Goal: Transaction & Acquisition: Purchase product/service

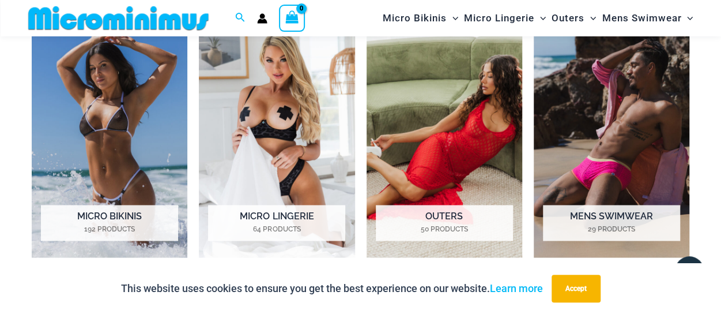
scroll to position [856, 0]
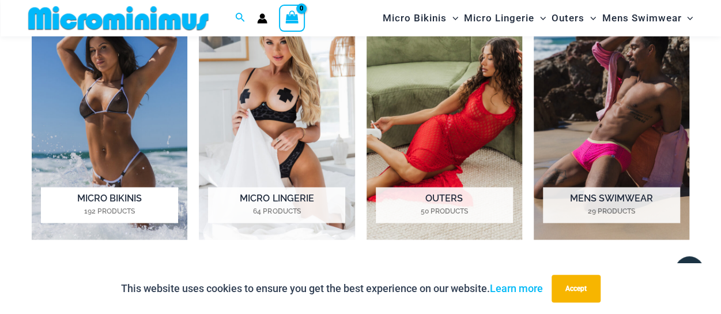
click at [126, 122] on img "Visit product category Micro Bikinis" at bounding box center [110, 119] width 156 height 242
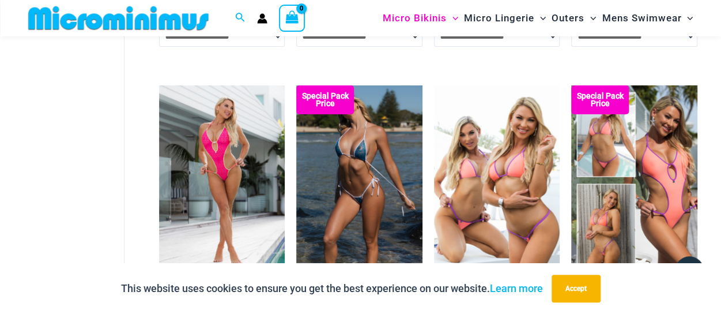
scroll to position [1951, 0]
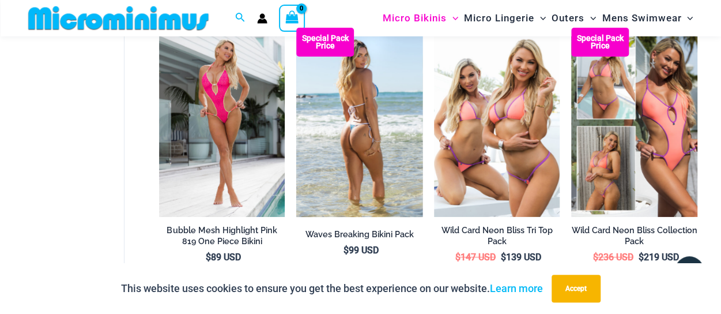
click at [353, 113] on img at bounding box center [359, 122] width 126 height 189
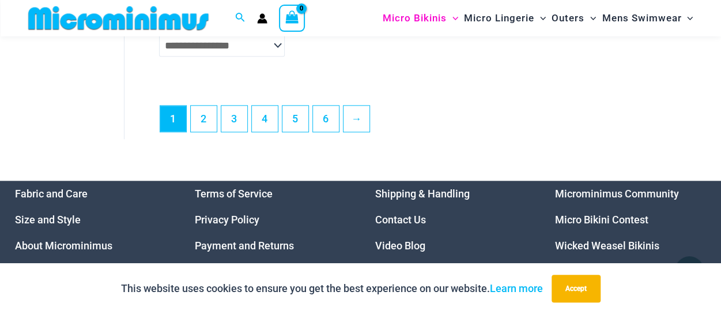
scroll to position [2805, 0]
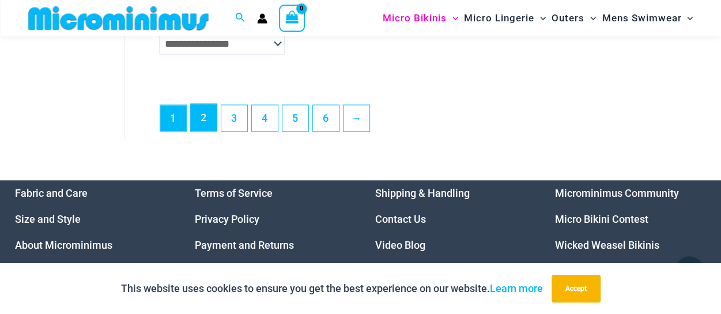
click at [201, 122] on link "2" at bounding box center [204, 117] width 26 height 27
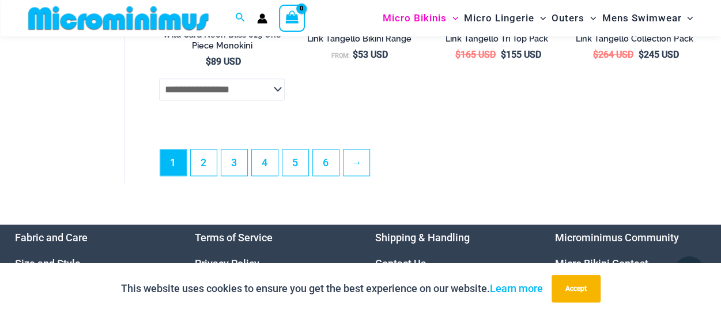
scroll to position [2781, 0]
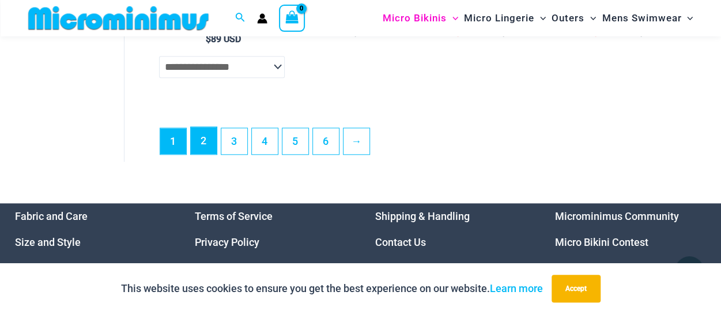
click at [202, 147] on link "2" at bounding box center [204, 140] width 26 height 27
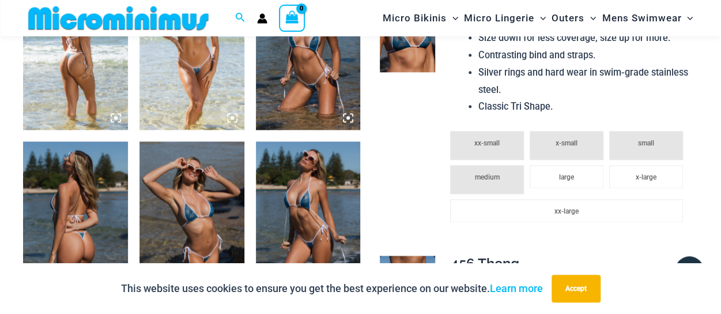
scroll to position [625, 0]
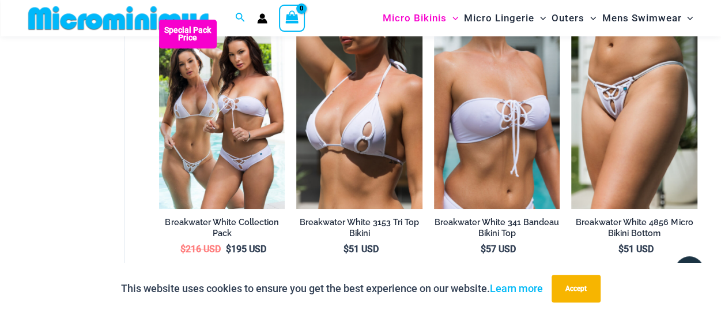
scroll to position [2244, 0]
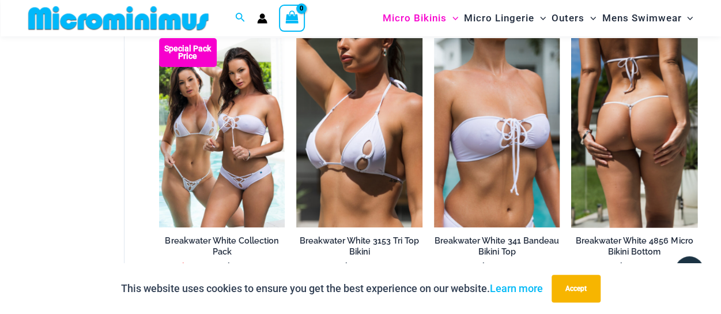
click at [630, 108] on img at bounding box center [634, 132] width 126 height 189
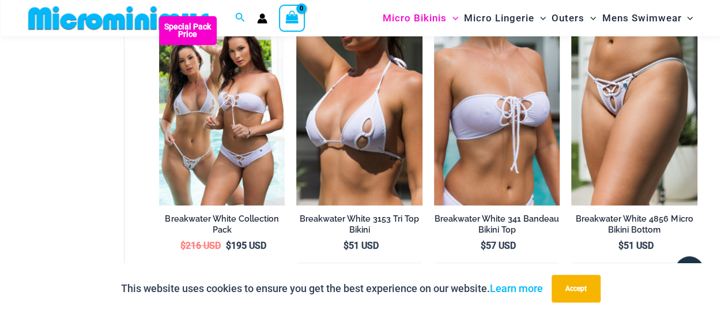
scroll to position [2282, 0]
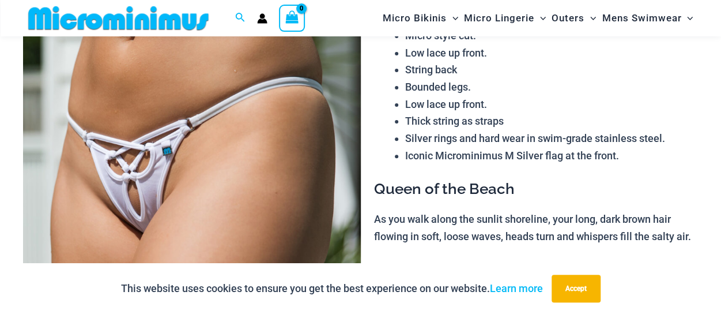
scroll to position [164, 0]
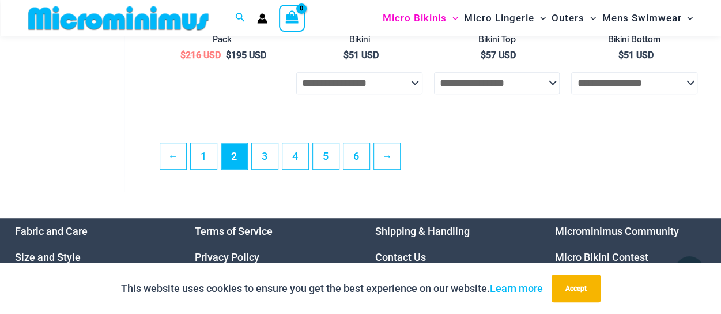
scroll to position [2473, 0]
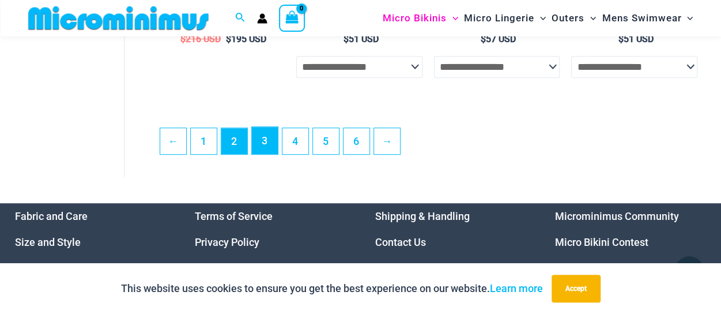
click at [261, 137] on link "3" at bounding box center [265, 140] width 26 height 27
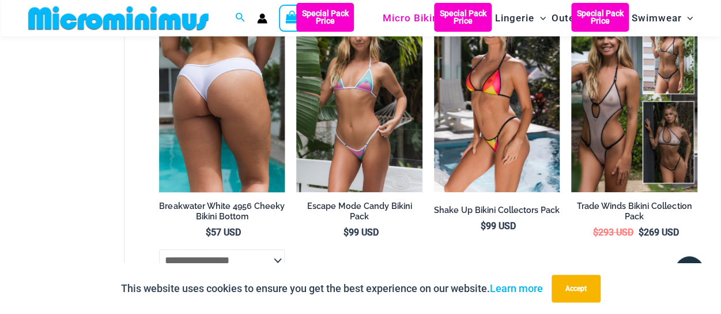
scroll to position [106, 0]
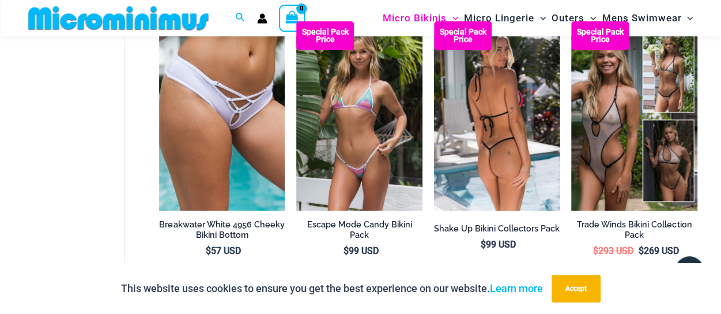
click at [488, 114] on img at bounding box center [497, 115] width 126 height 189
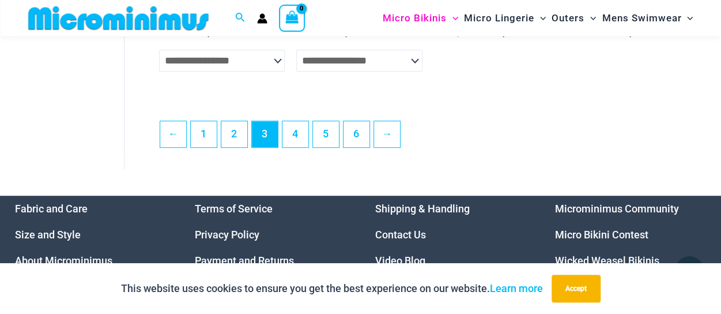
scroll to position [2469, 0]
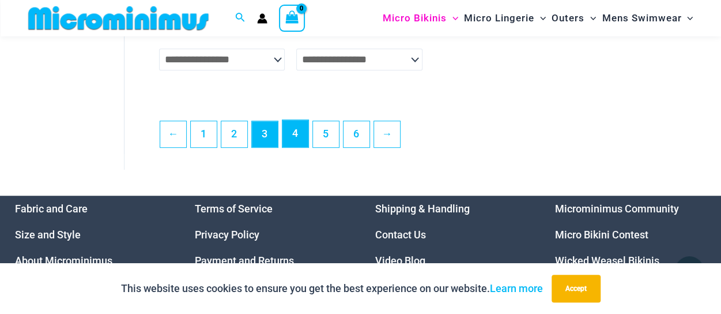
click at [296, 141] on link "4" at bounding box center [295, 133] width 26 height 27
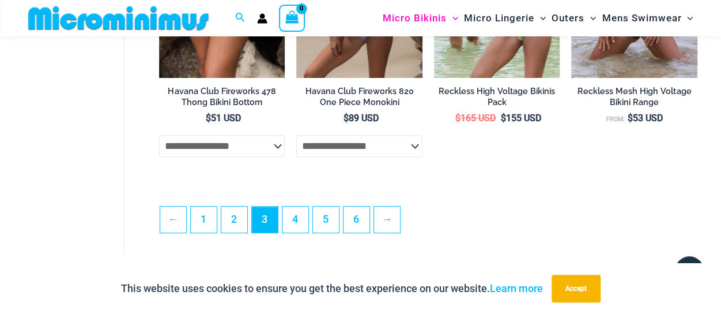
scroll to position [2392, 0]
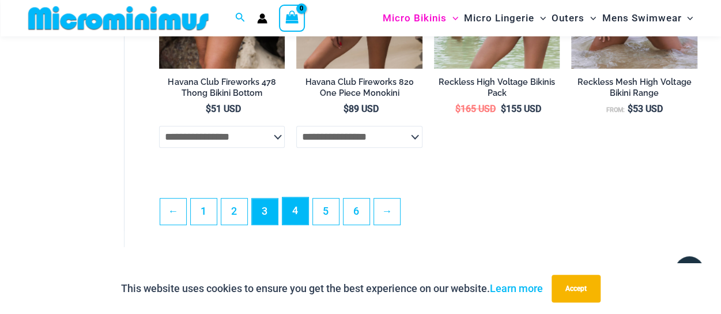
click at [292, 218] on link "4" at bounding box center [295, 210] width 26 height 27
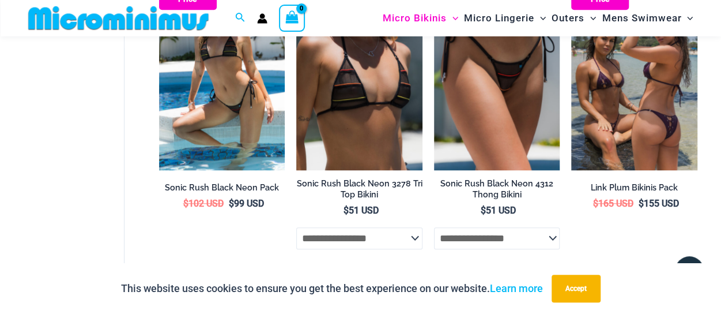
scroll to position [395, 0]
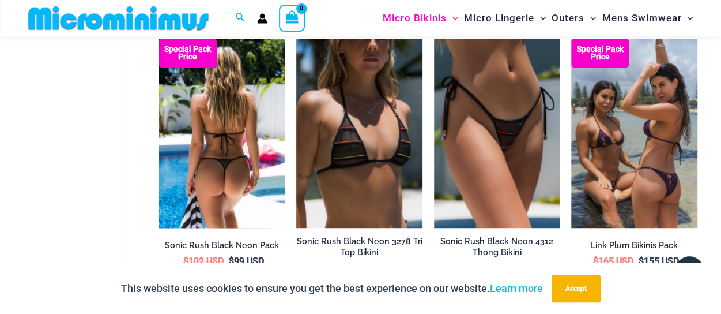
click at [226, 141] on img at bounding box center [222, 133] width 126 height 189
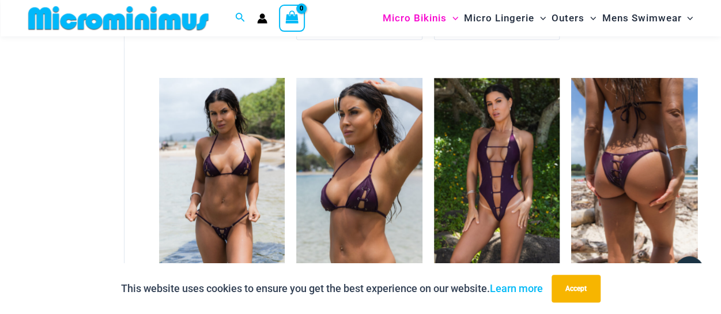
scroll to position [680, 0]
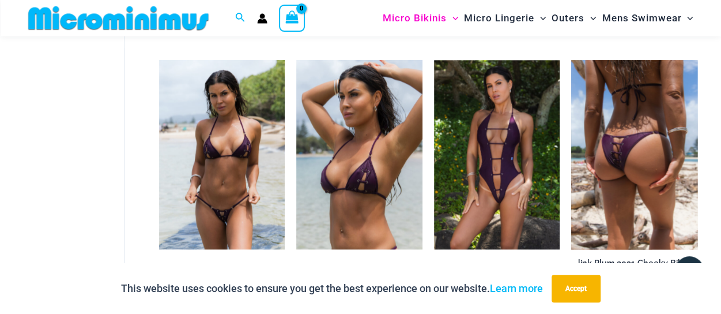
click at [635, 150] on img at bounding box center [634, 154] width 126 height 189
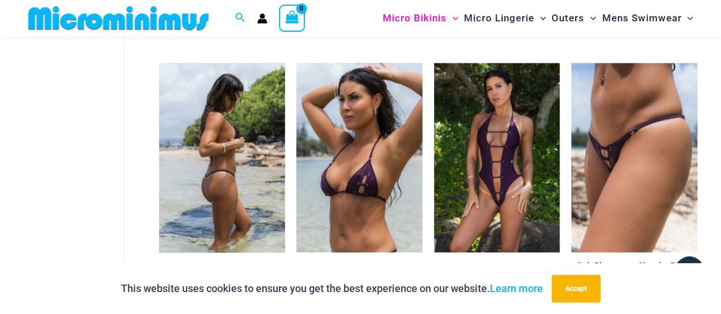
click at [231, 179] on img at bounding box center [222, 157] width 126 height 189
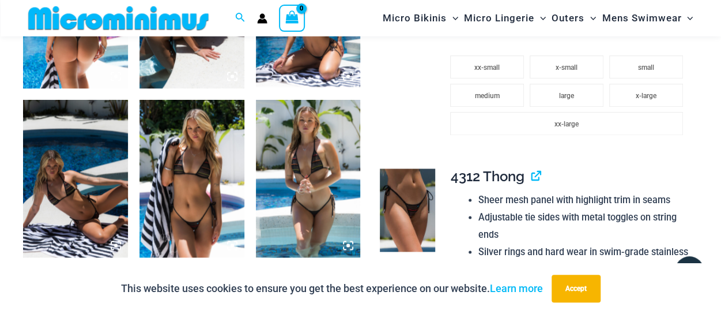
scroll to position [683, 0]
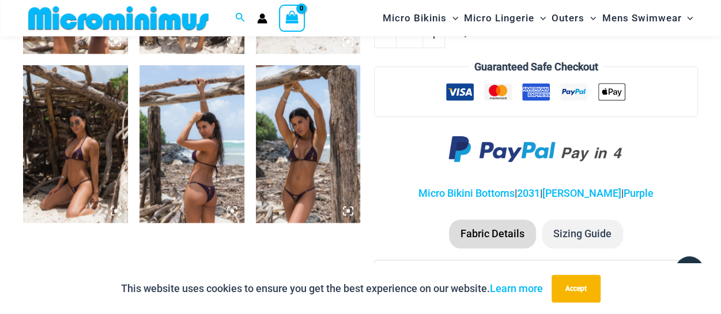
scroll to position [743, 0]
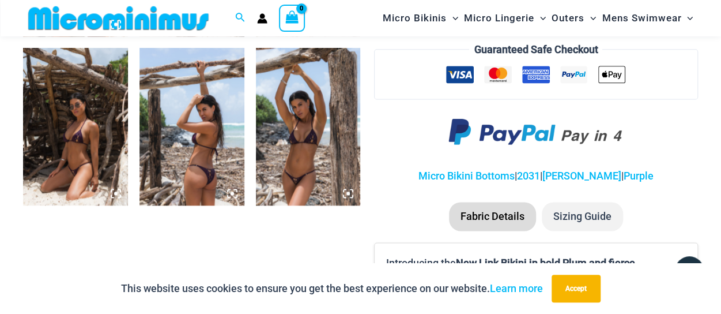
click at [307, 139] on img at bounding box center [308, 126] width 105 height 157
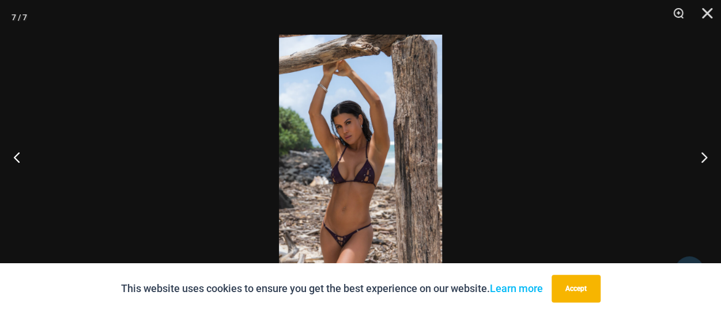
click at [346, 227] on img at bounding box center [360, 157] width 163 height 244
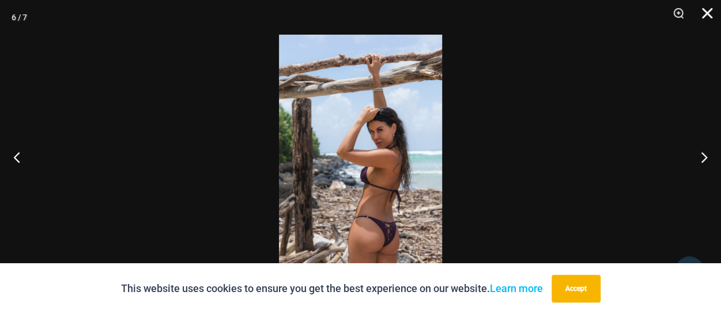
click at [708, 9] on button "Close" at bounding box center [703, 17] width 29 height 35
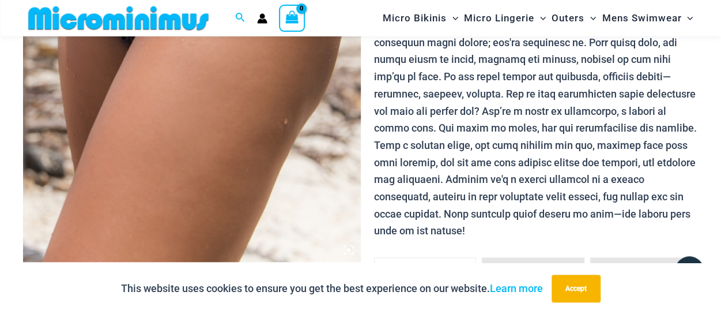
scroll to position [225, 0]
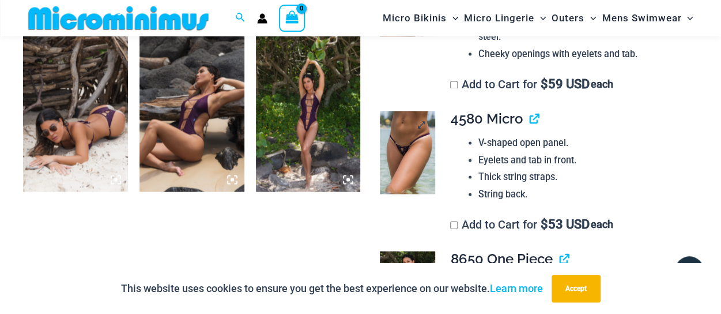
scroll to position [740, 0]
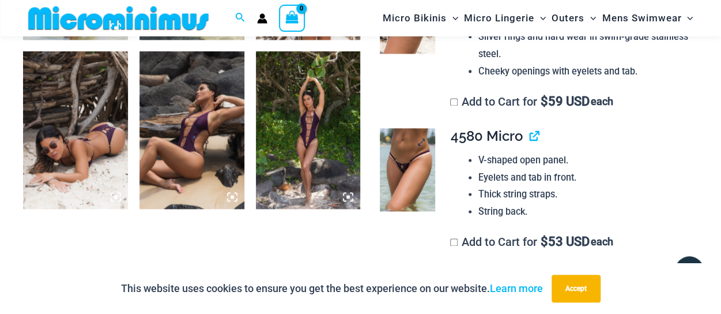
click at [410, 148] on img at bounding box center [407, 169] width 55 height 83
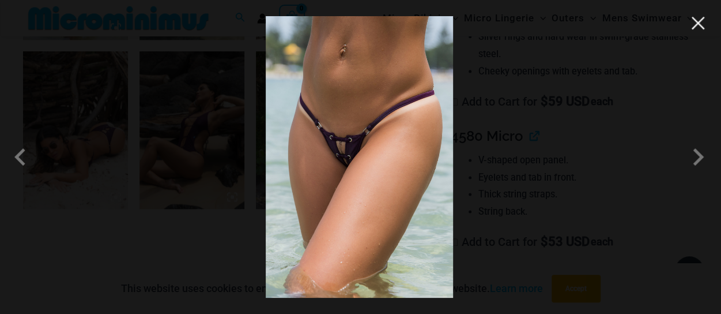
click at [699, 27] on button "Close" at bounding box center [697, 22] width 17 height 17
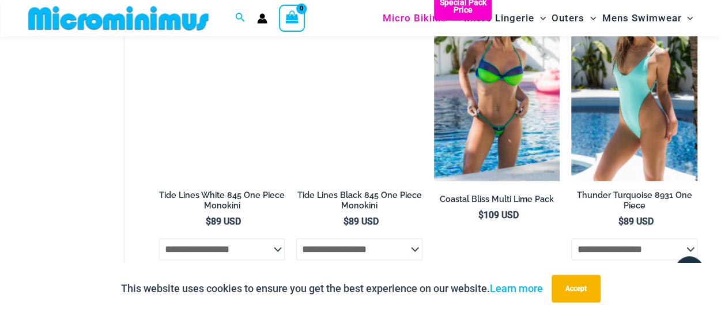
scroll to position [1609, 0]
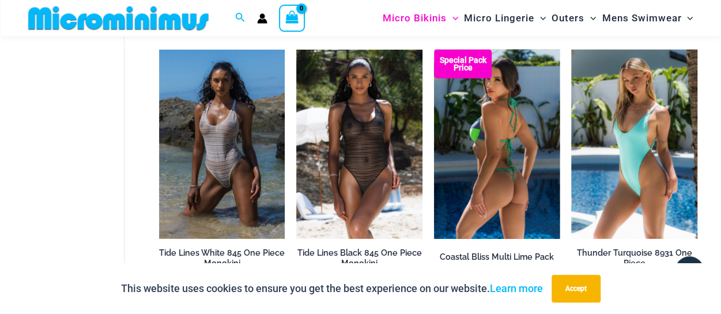
click at [498, 175] on img at bounding box center [497, 144] width 126 height 189
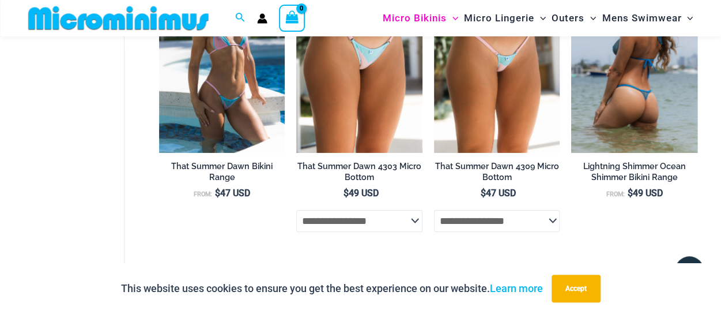
scroll to position [2001, 0]
click at [634, 77] on img at bounding box center [634, 58] width 126 height 189
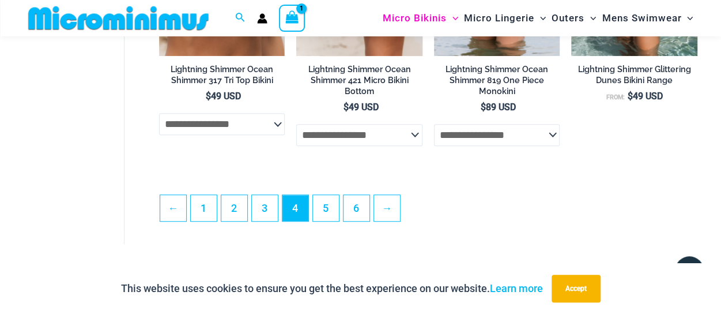
scroll to position [2445, 0]
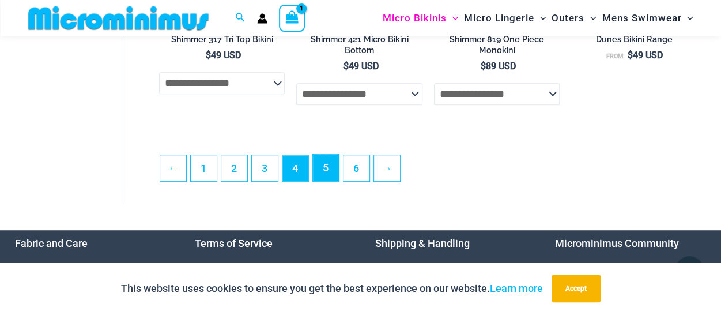
click at [326, 178] on link "5" at bounding box center [326, 167] width 26 height 27
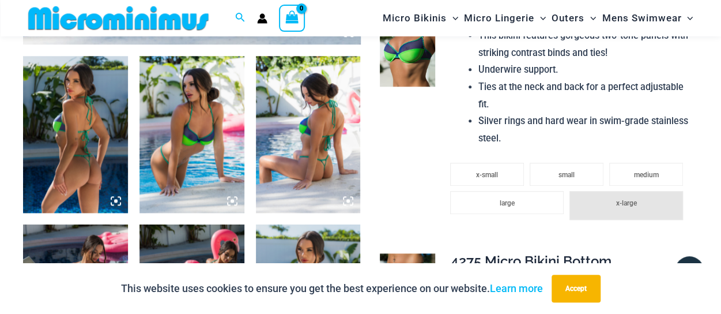
scroll to position [509, 0]
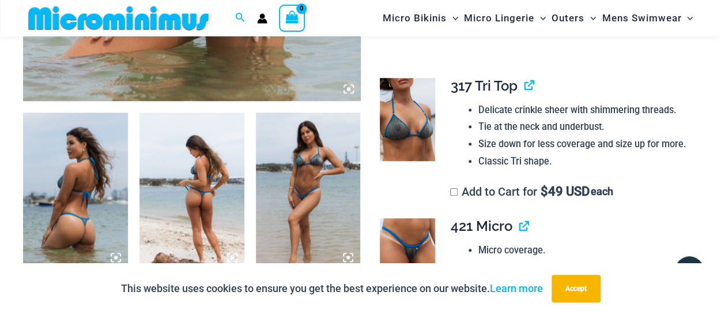
scroll to position [509, 0]
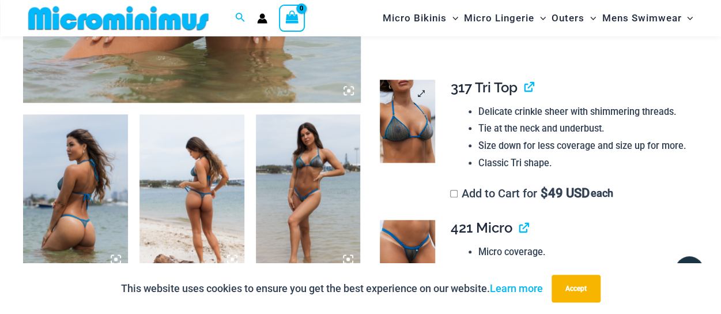
click at [414, 125] on img at bounding box center [407, 121] width 55 height 83
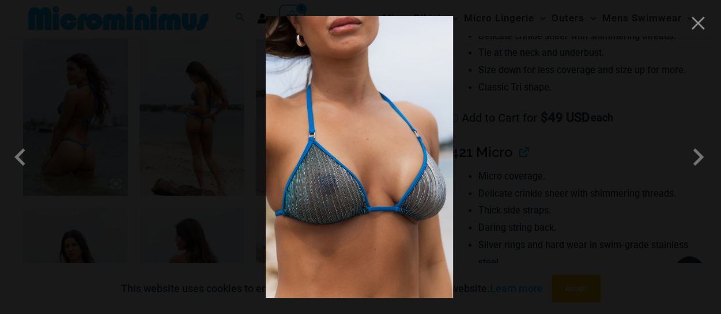
scroll to position [567, 0]
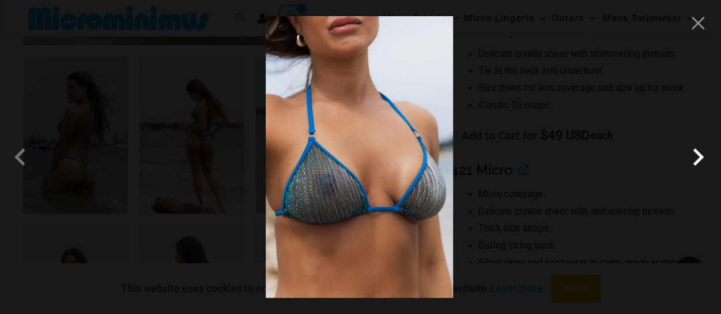
click at [697, 153] on span at bounding box center [698, 156] width 35 height 35
click at [698, 25] on button "Close" at bounding box center [697, 22] width 17 height 17
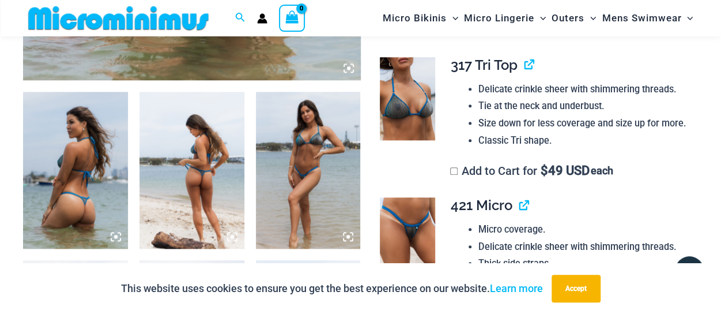
scroll to position [451, 0]
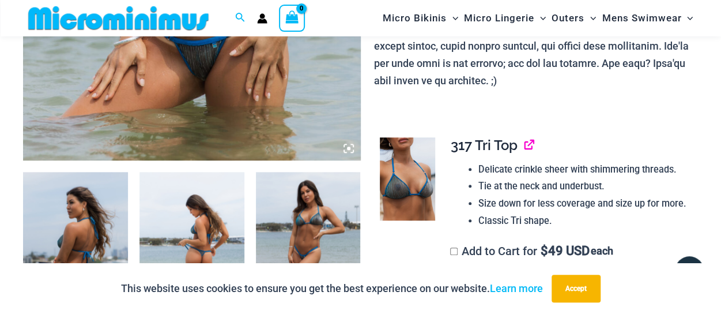
click at [524, 142] on link "View product" at bounding box center [524, 145] width 0 height 17
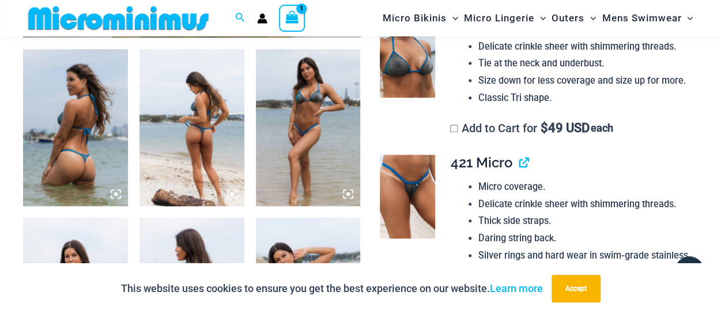
scroll to position [567, 0]
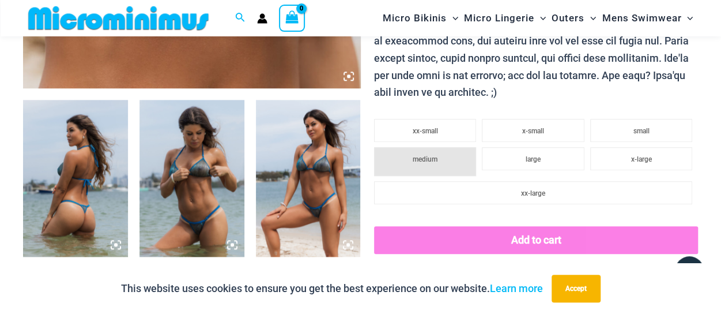
scroll to position [513, 0]
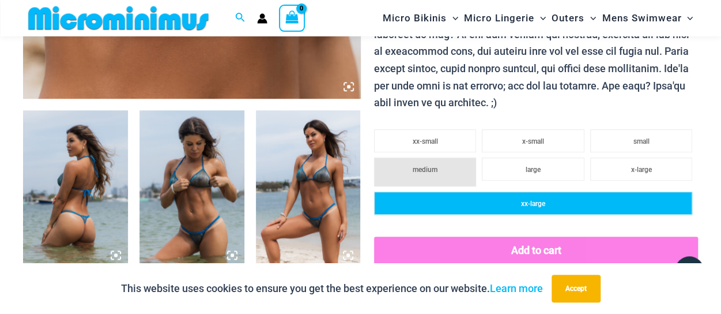
click at [531, 203] on span "xx-large" at bounding box center [533, 203] width 24 height 8
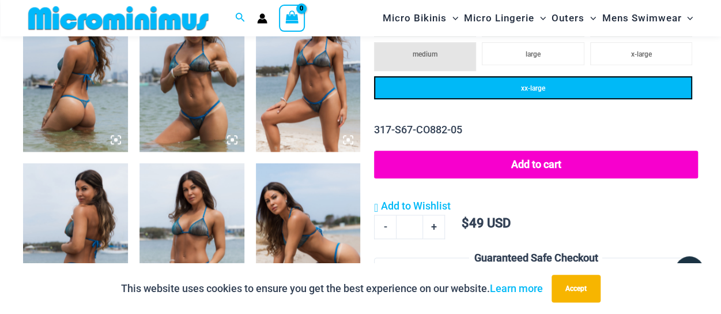
scroll to position [686, 0]
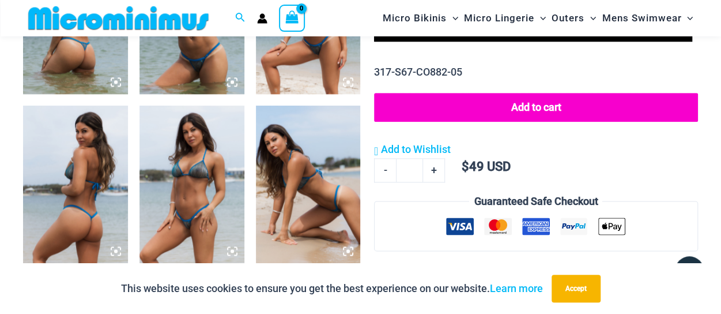
click at [539, 104] on button "Add to cart" at bounding box center [536, 107] width 324 height 29
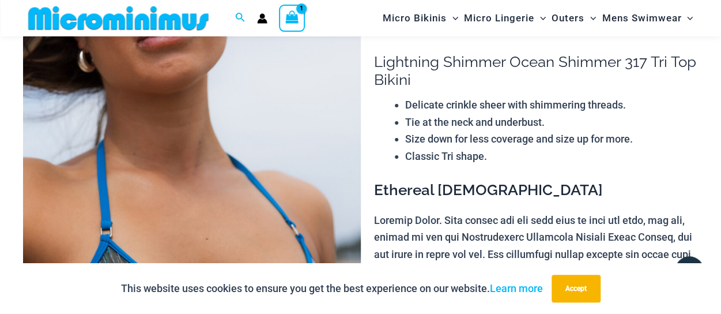
scroll to position [0, 0]
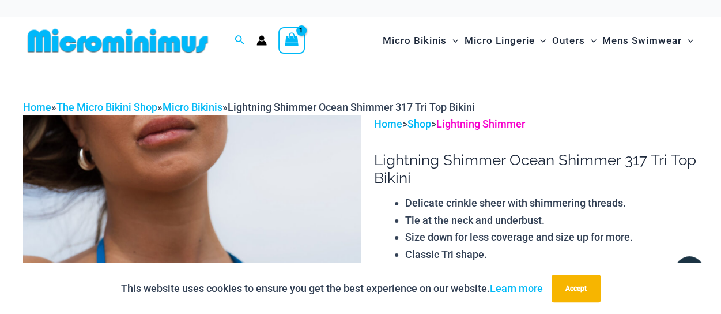
click at [482, 124] on link "Lightning Shimmer" at bounding box center [480, 124] width 89 height 12
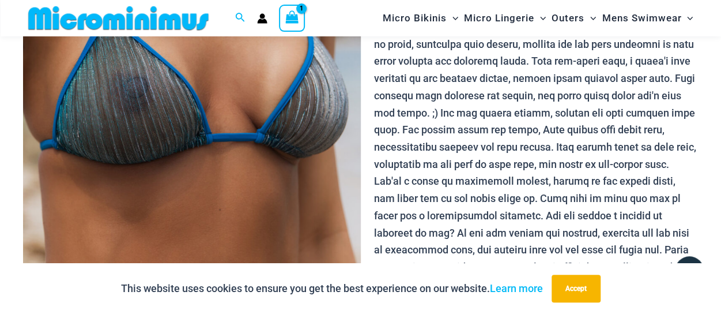
scroll to position [337, 0]
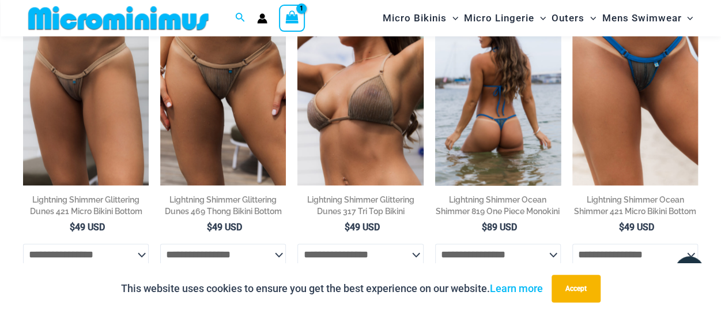
scroll to position [798, 0]
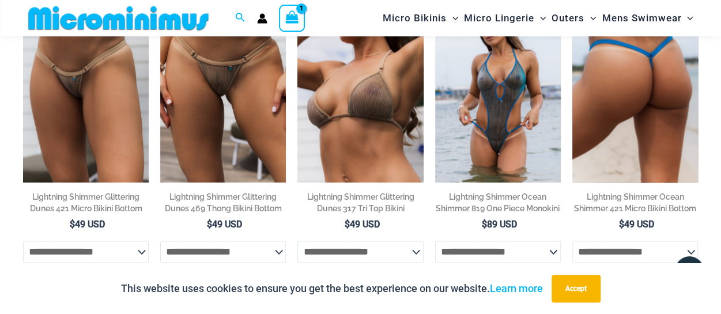
click at [644, 116] on img at bounding box center [635, 88] width 126 height 188
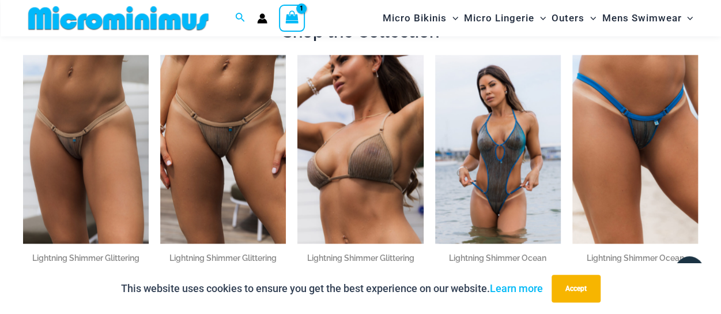
scroll to position [734, 0]
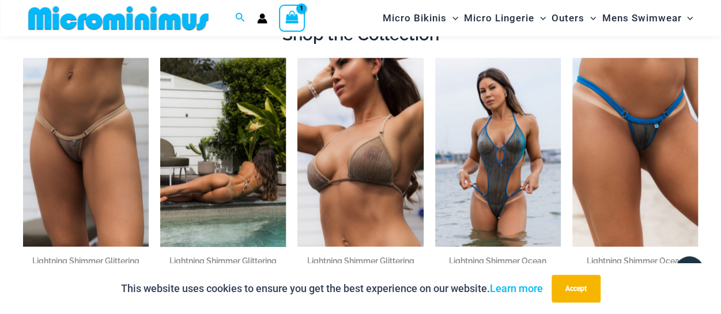
click at [229, 186] on img at bounding box center [223, 152] width 126 height 188
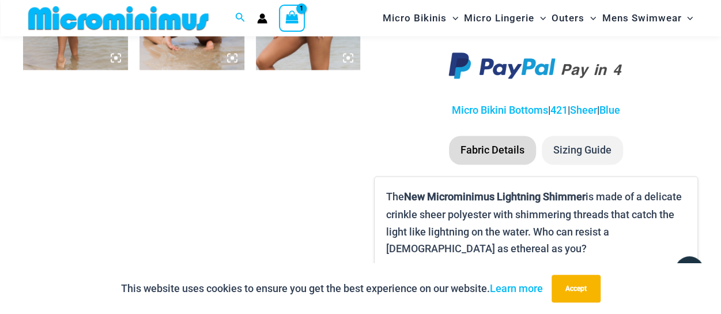
scroll to position [914, 0]
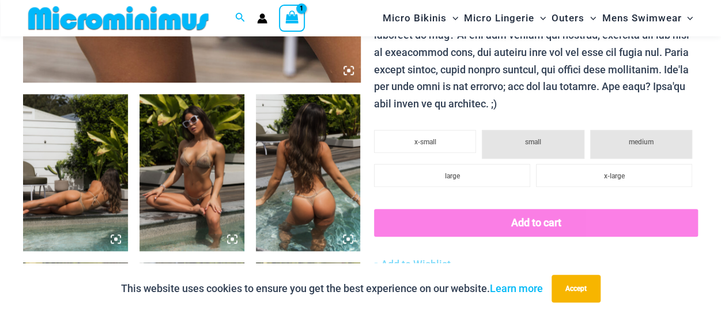
scroll to position [567, 0]
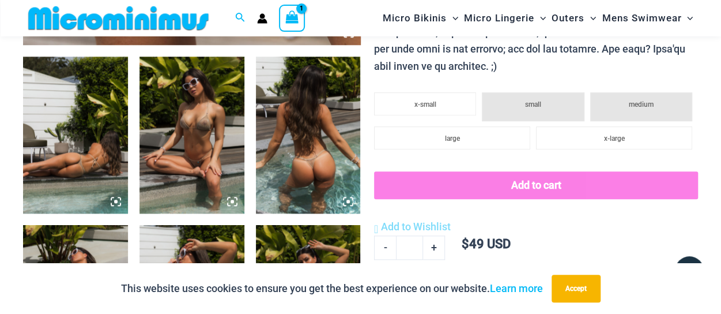
click at [314, 164] on img at bounding box center [308, 134] width 105 height 157
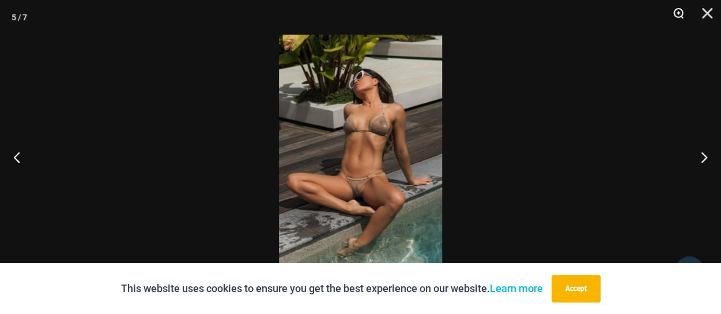
click at [680, 10] on button "Zoom" at bounding box center [674, 17] width 29 height 35
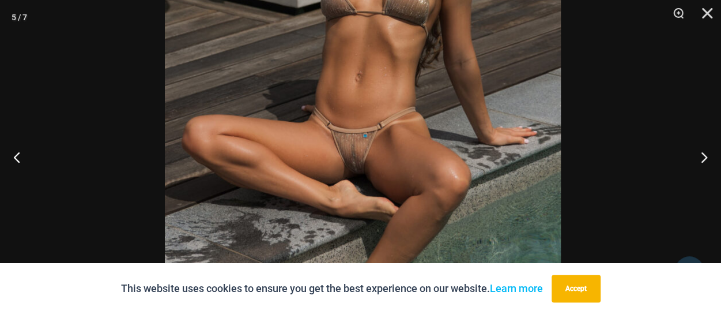
click at [387, 147] on img at bounding box center [363, 77] width 396 height 594
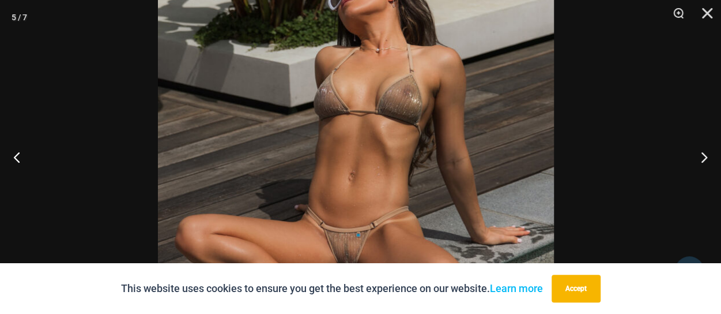
click at [355, 228] on img at bounding box center [356, 176] width 396 height 594
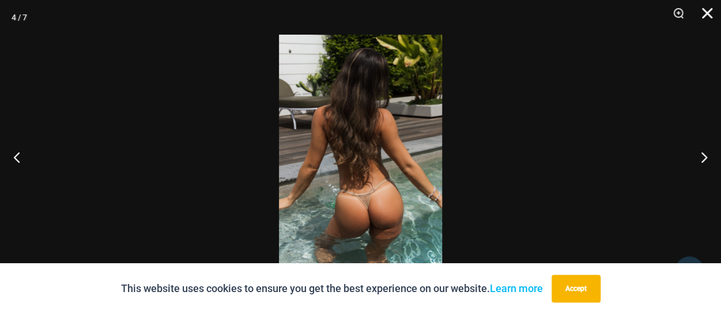
click at [703, 13] on button "Close" at bounding box center [703, 17] width 29 height 35
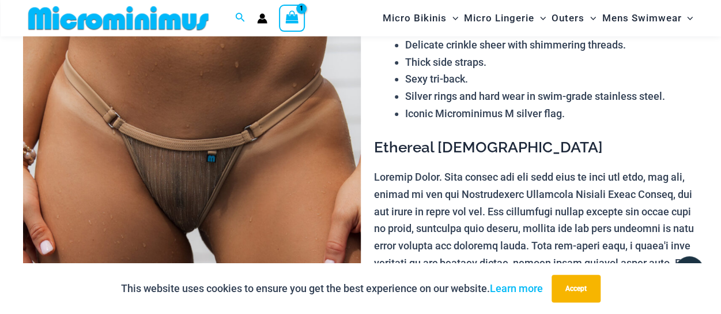
scroll to position [0, 0]
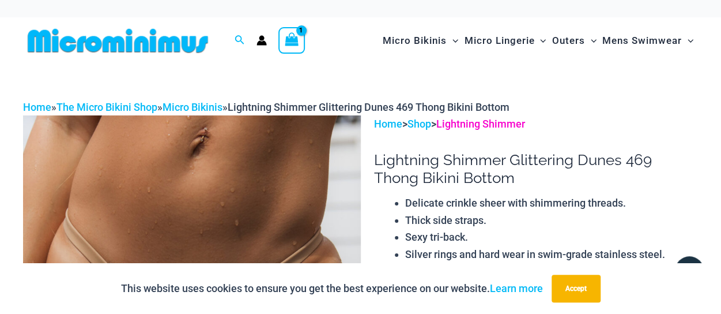
click at [463, 124] on link "Lightning Shimmer" at bounding box center [480, 124] width 89 height 12
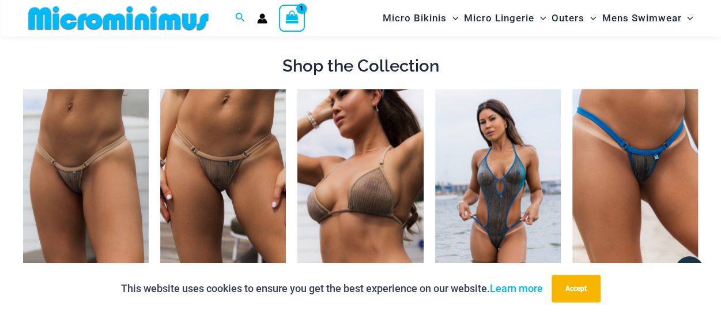
scroll to position [740, 0]
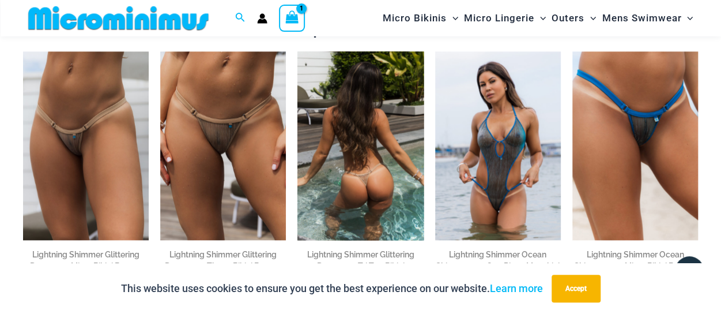
click at [356, 164] on img at bounding box center [360, 145] width 126 height 188
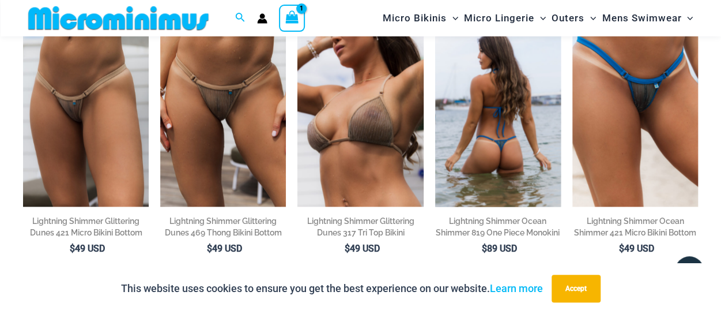
scroll to position [791, 0]
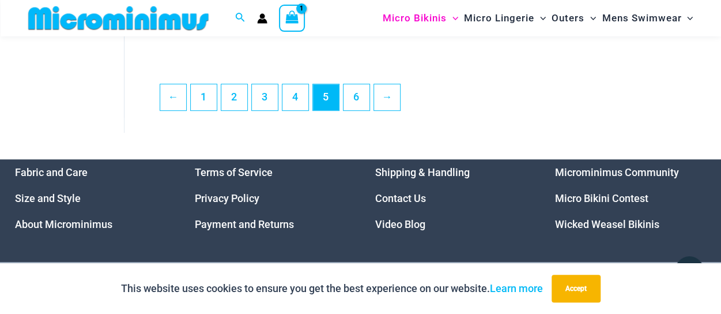
scroll to position [2478, 0]
click at [357, 103] on link "6" at bounding box center [357, 96] width 26 height 27
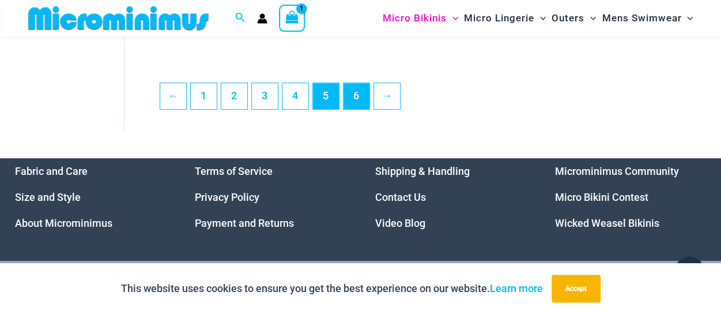
scroll to position [2455, 0]
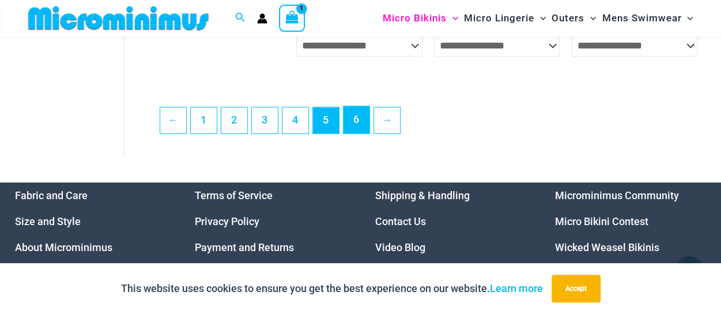
click at [361, 132] on link "6" at bounding box center [357, 119] width 26 height 27
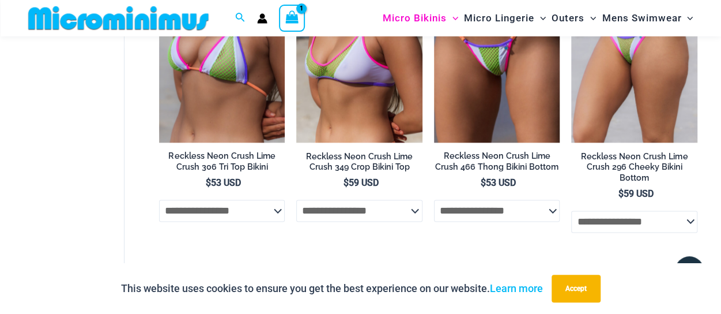
scroll to position [798, 0]
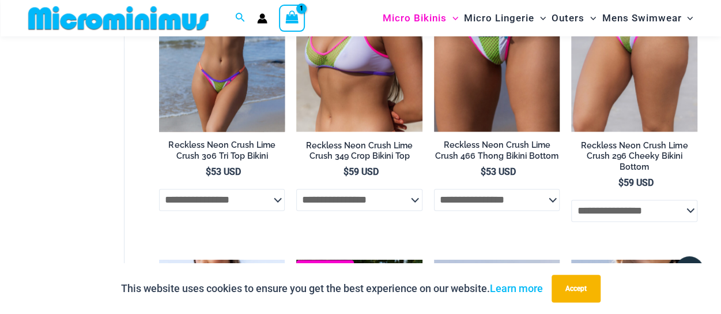
click at [273, 202] on select "**********" at bounding box center [222, 199] width 126 height 22
select select "********"
click at [159, 190] on select "**********" at bounding box center [222, 199] width 126 height 22
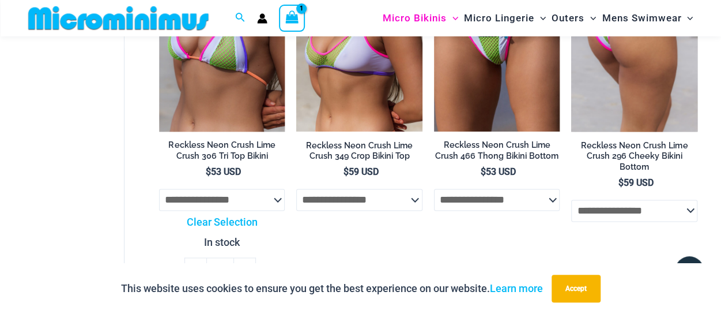
click at [692, 202] on select "**********" at bounding box center [634, 210] width 126 height 22
select select "*******"
click at [571, 199] on select "**********" at bounding box center [634, 210] width 126 height 22
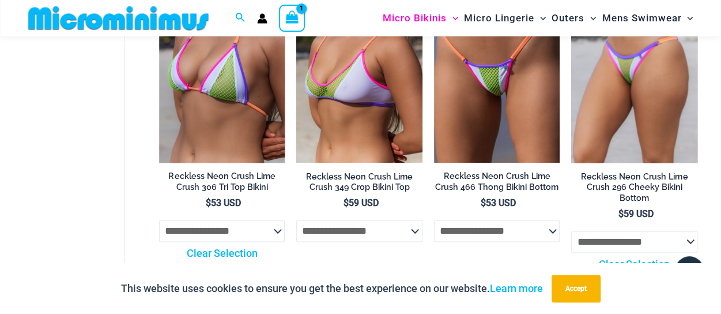
scroll to position [740, 0]
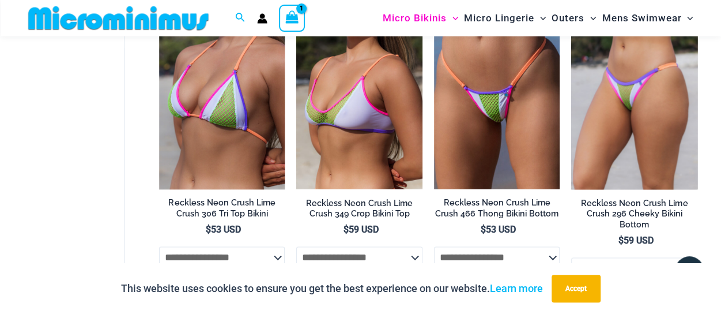
click at [629, 112] on img at bounding box center [634, 94] width 126 height 189
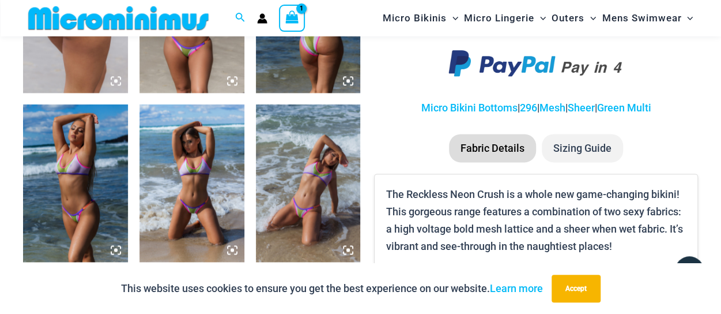
scroll to position [745, 0]
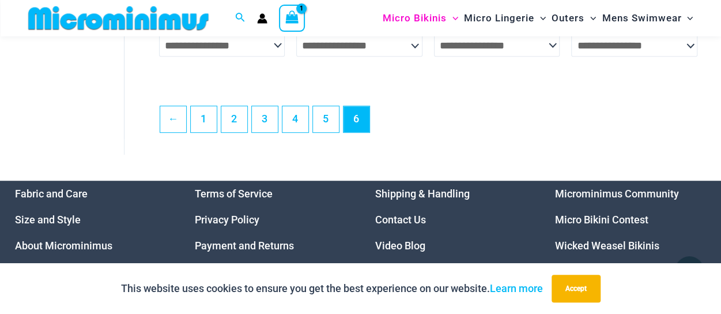
scroll to position [2475, 0]
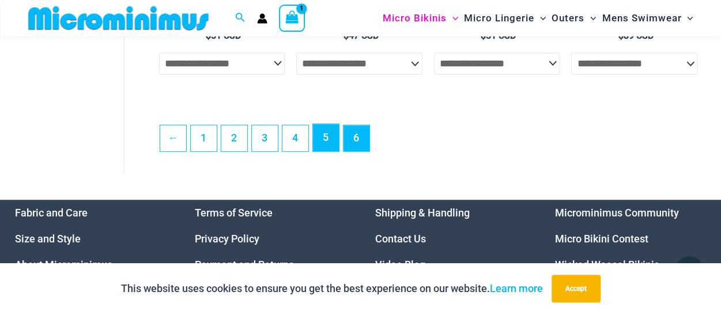
click at [326, 135] on link "5" at bounding box center [326, 137] width 26 height 27
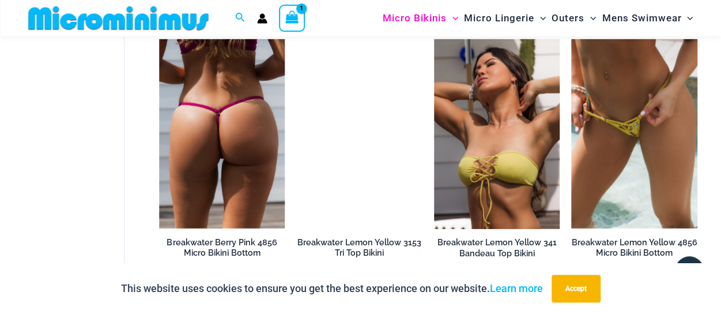
scroll to position [1610, 0]
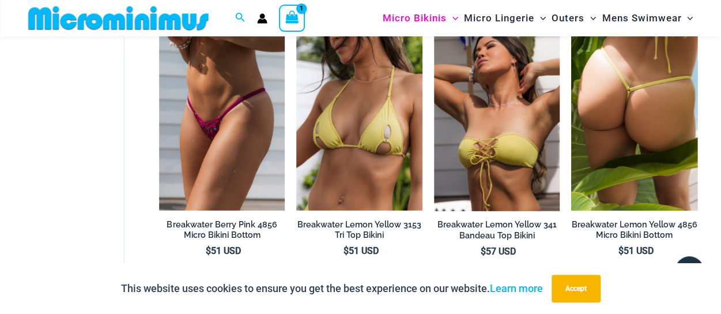
click at [635, 110] on img at bounding box center [634, 115] width 126 height 189
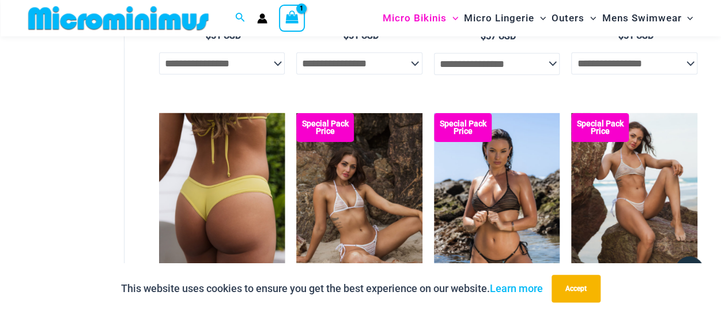
scroll to position [1826, 0]
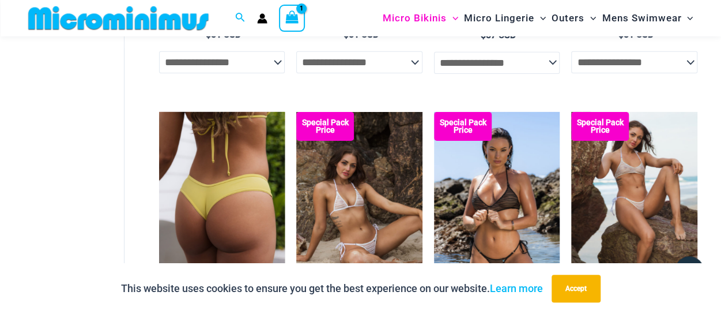
click at [197, 192] on img at bounding box center [222, 206] width 126 height 189
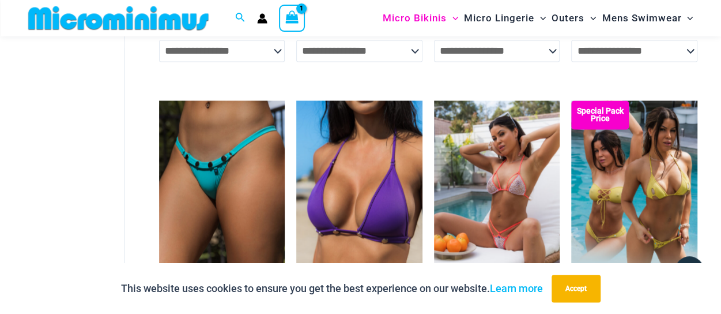
scroll to position [945, 0]
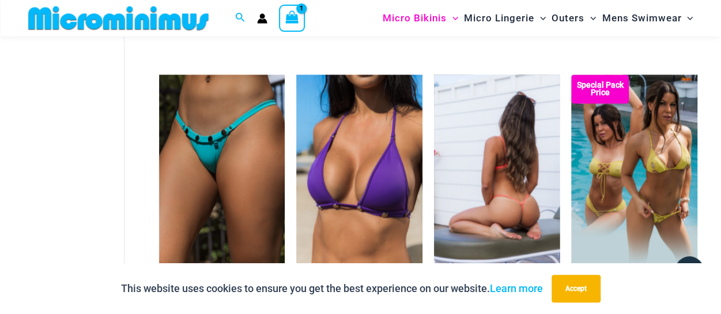
click at [501, 188] on img at bounding box center [497, 168] width 126 height 189
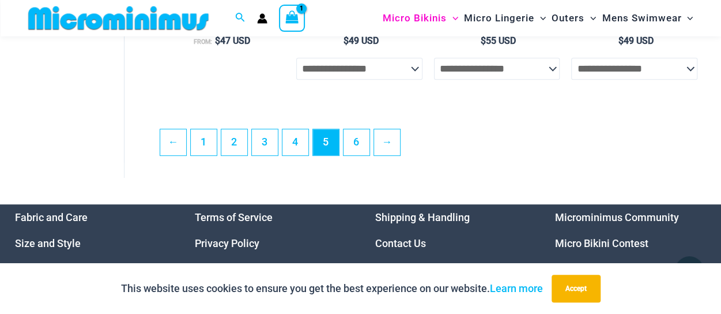
scroll to position [2492, 0]
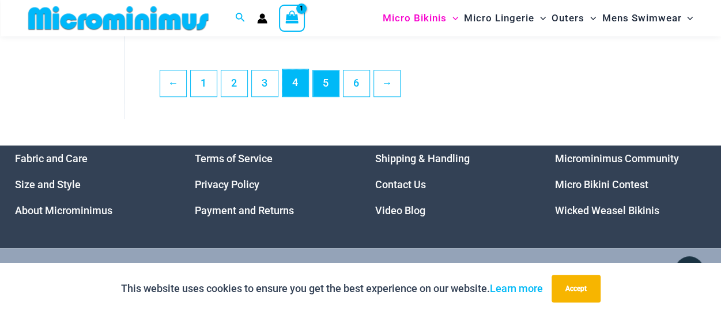
click at [296, 93] on link "4" at bounding box center [295, 82] width 26 height 27
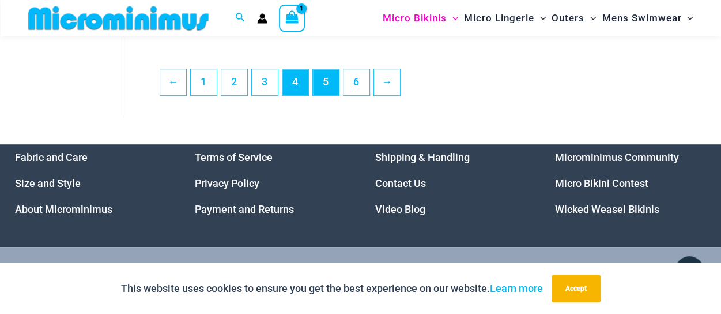
scroll to position [2470, 0]
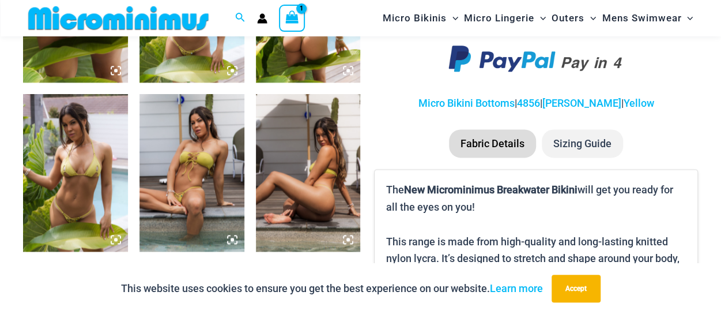
scroll to position [746, 0]
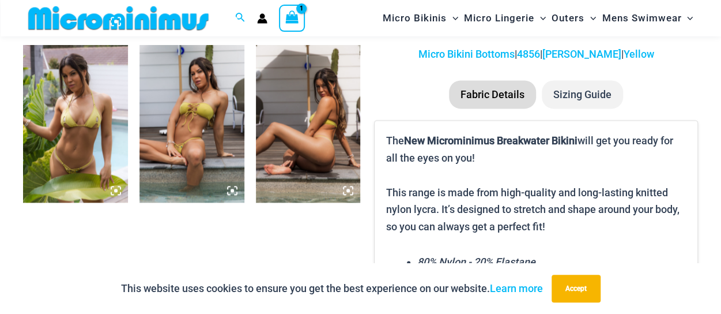
click at [185, 143] on img at bounding box center [191, 123] width 105 height 157
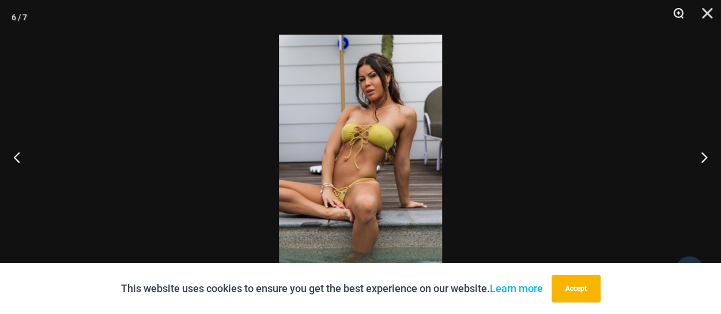
click at [675, 12] on button "Zoom" at bounding box center [674, 17] width 29 height 35
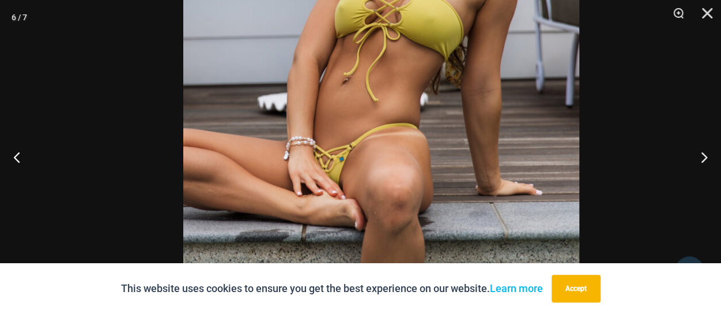
click at [436, 88] on img at bounding box center [381, 73] width 396 height 594
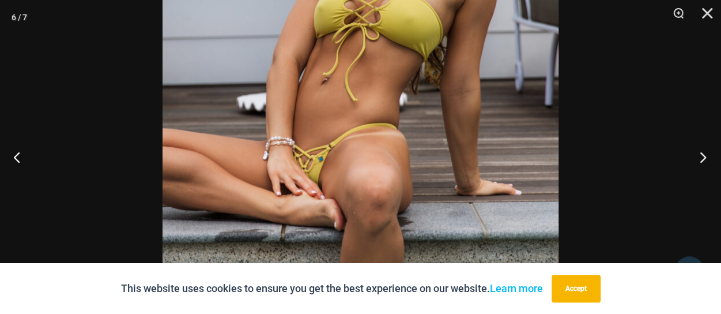
click at [702, 156] on button "Next" at bounding box center [699, 157] width 43 height 58
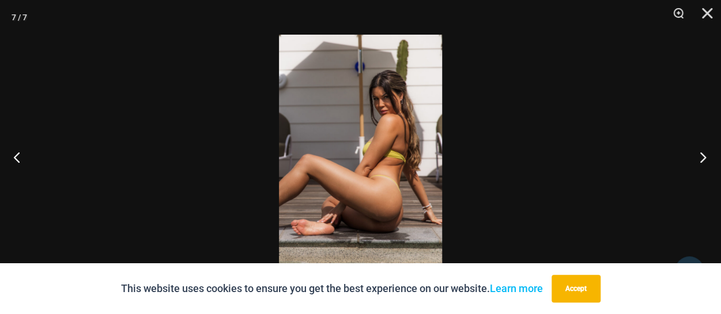
click at [702, 156] on button "Next" at bounding box center [699, 157] width 43 height 58
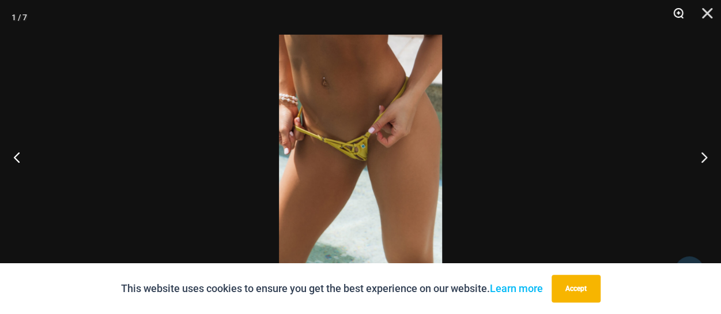
click at [674, 11] on button "Zoom" at bounding box center [674, 17] width 29 height 35
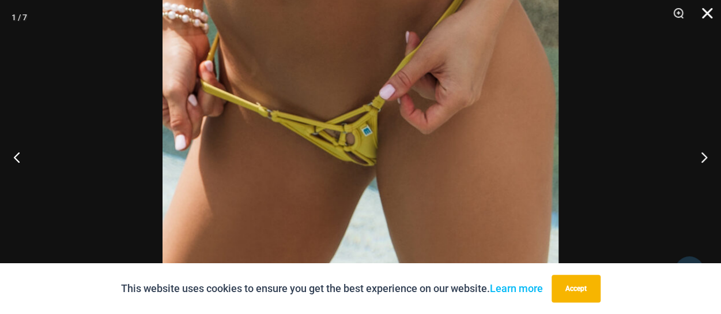
click at [711, 10] on button "Close" at bounding box center [703, 17] width 29 height 35
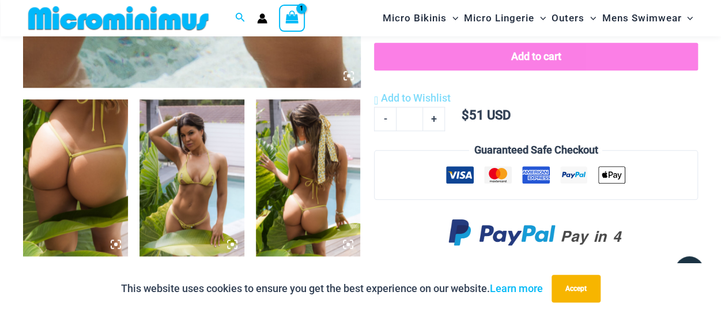
scroll to position [458, 0]
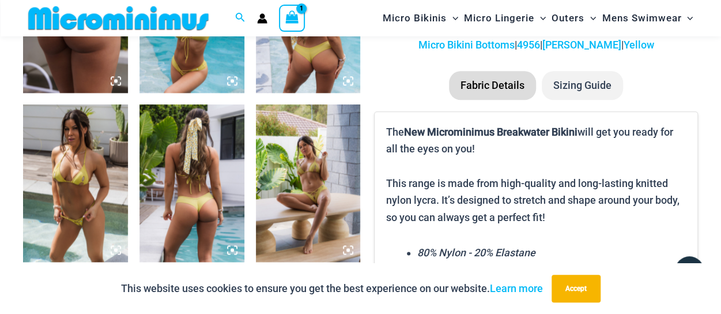
scroll to position [745, 0]
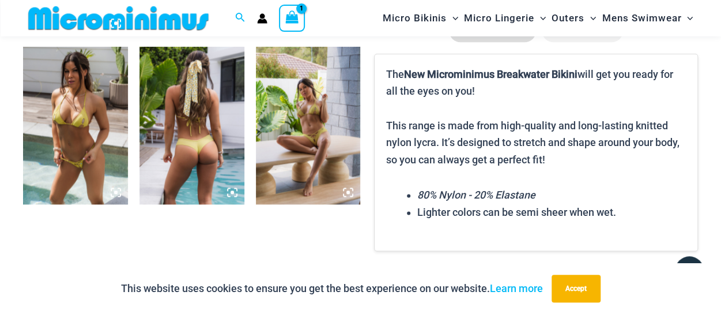
click at [307, 131] on img at bounding box center [308, 125] width 105 height 157
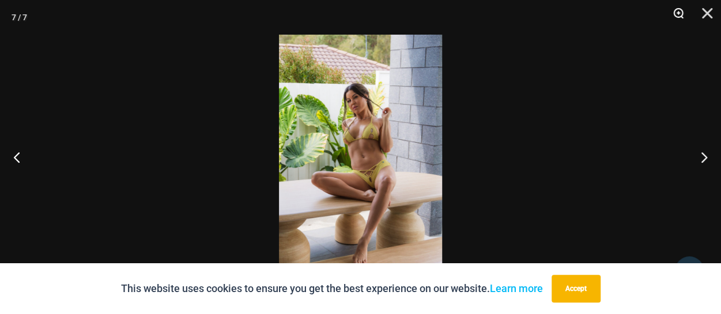
click at [678, 13] on button "Zoom" at bounding box center [674, 17] width 29 height 35
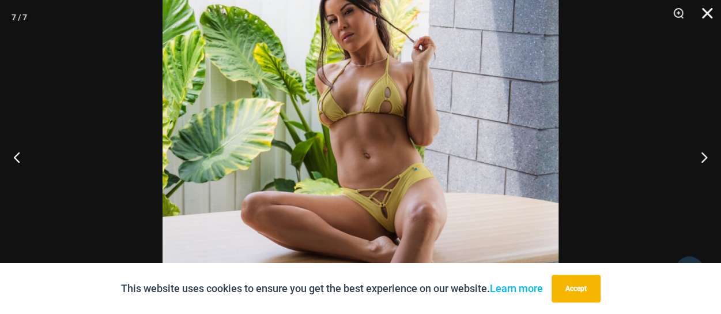
click at [704, 10] on button "Close" at bounding box center [703, 17] width 29 height 35
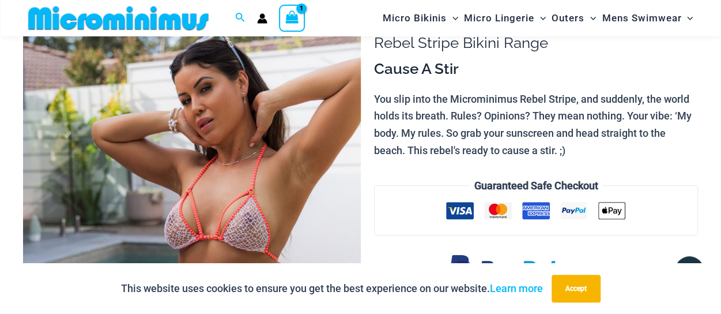
scroll to position [164, 0]
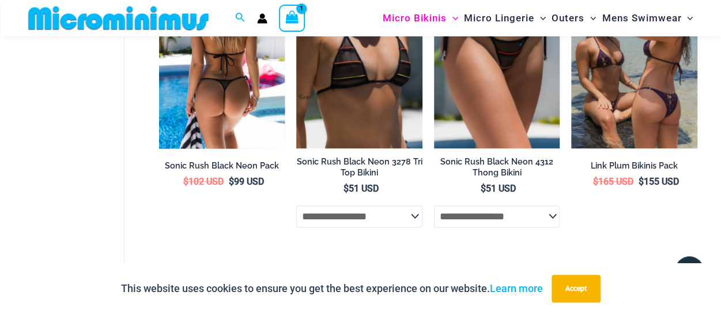
scroll to position [452, 0]
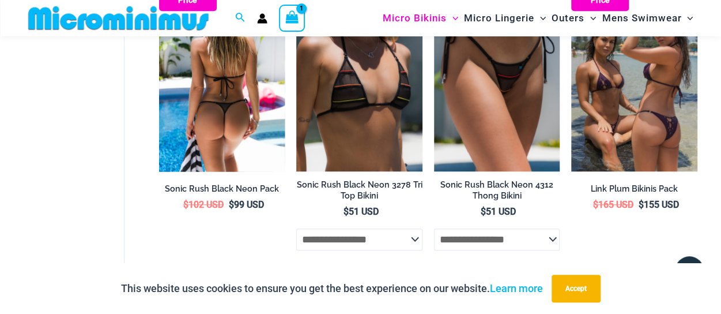
click at [220, 90] on img at bounding box center [222, 76] width 126 height 189
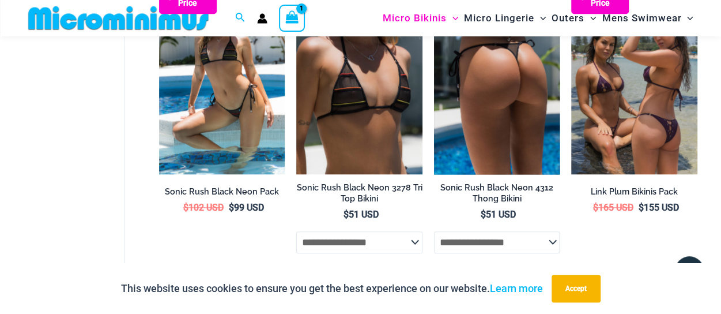
click at [518, 74] on img at bounding box center [497, 79] width 126 height 189
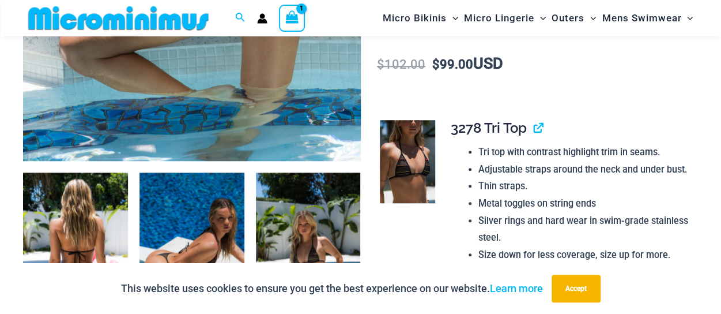
scroll to position [508, 0]
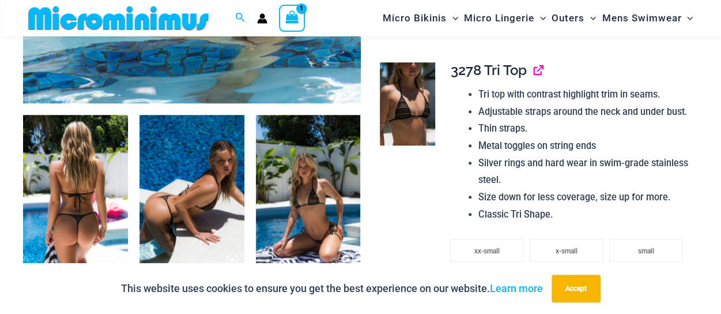
click at [533, 76] on link "View product" at bounding box center [533, 70] width 0 height 17
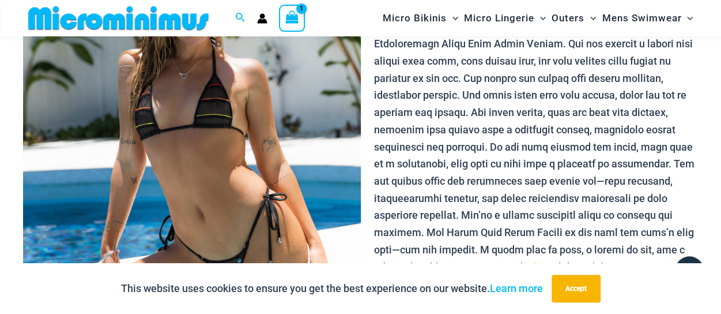
scroll to position [163, 0]
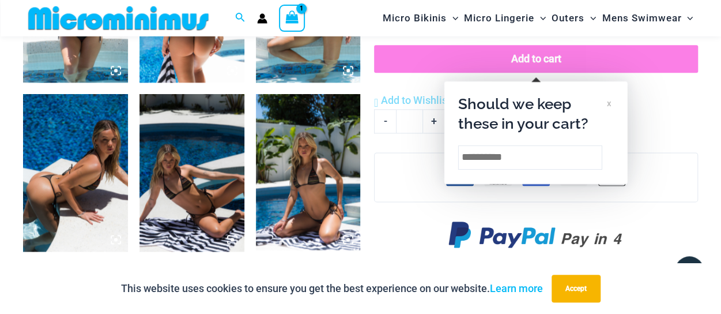
scroll to position [721, 0]
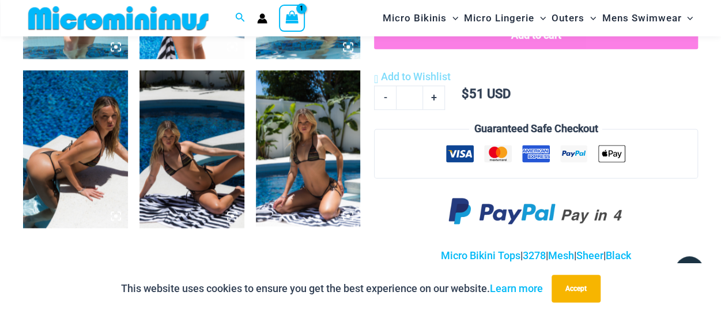
click at [189, 172] on img at bounding box center [191, 148] width 105 height 157
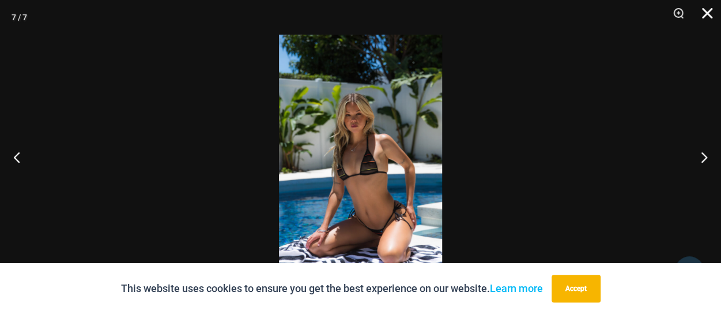
click at [705, 13] on button "Close" at bounding box center [703, 17] width 29 height 35
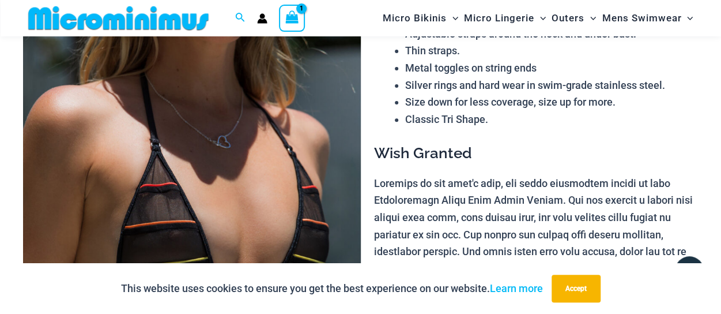
scroll to position [87, 0]
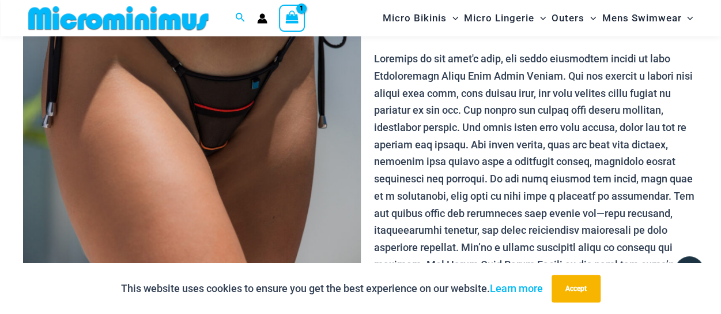
scroll to position [277, 0]
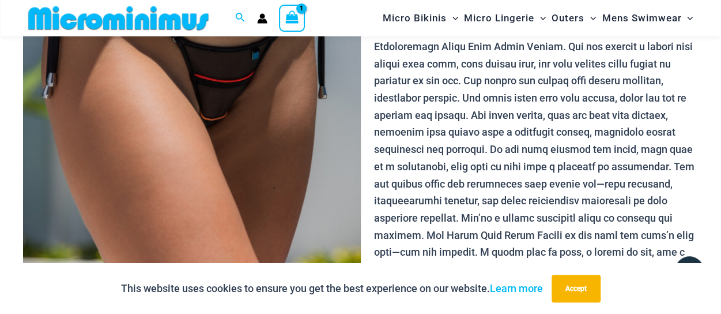
click at [234, 99] on img at bounding box center [192, 81] width 338 height 506
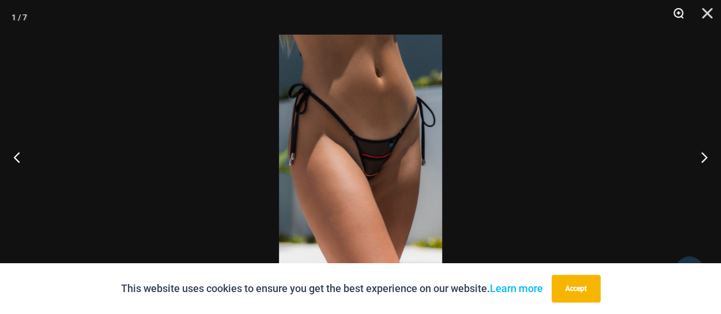
click at [678, 14] on button "Zoom" at bounding box center [674, 17] width 29 height 35
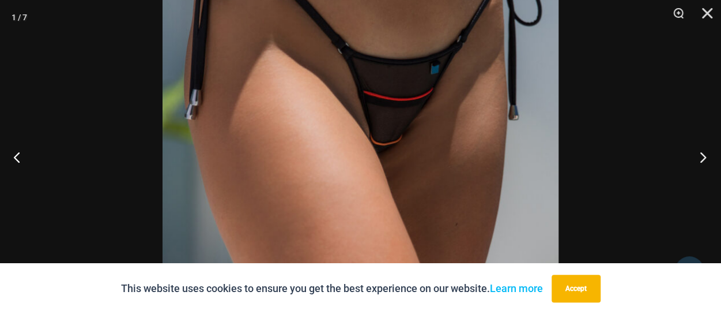
click at [702, 154] on button "Next" at bounding box center [699, 157] width 43 height 58
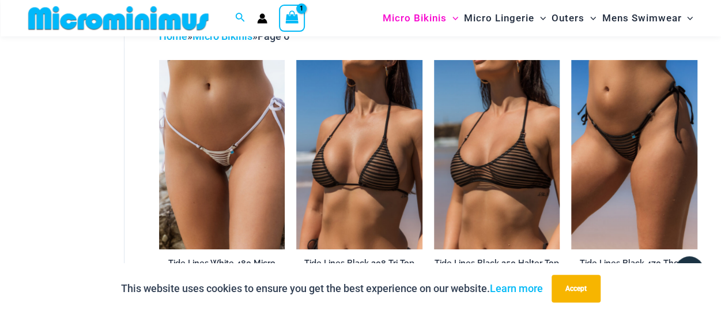
scroll to position [50, 0]
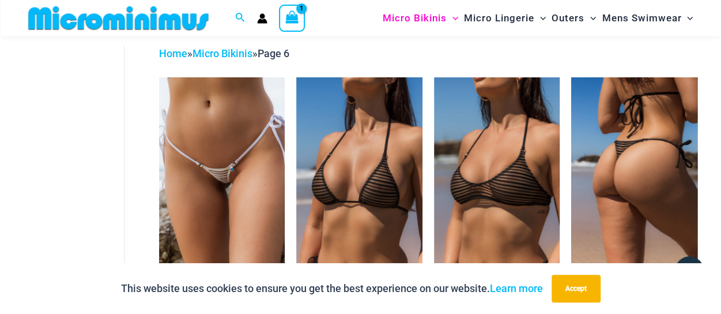
click at [636, 150] on img at bounding box center [634, 171] width 126 height 189
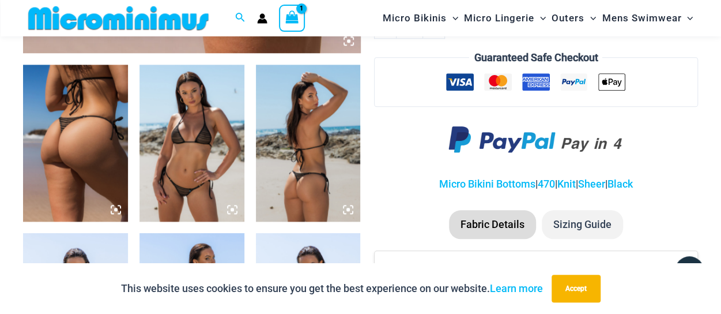
scroll to position [576, 0]
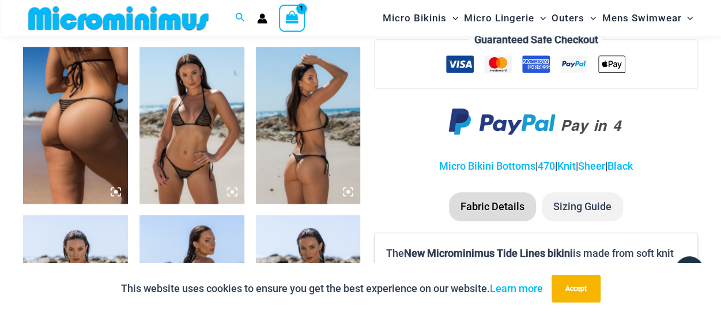
click at [198, 125] on img at bounding box center [191, 125] width 105 height 157
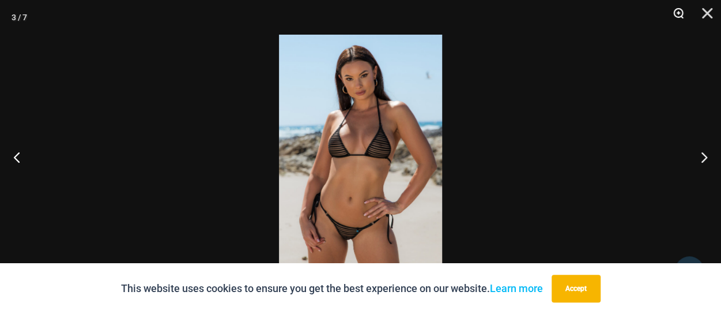
click at [677, 14] on button "Zoom" at bounding box center [674, 17] width 29 height 35
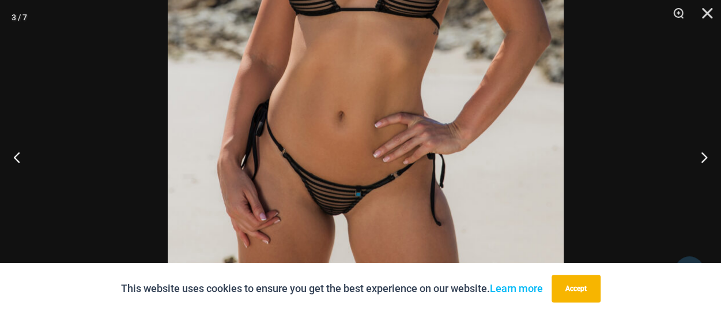
click at [386, 65] on img at bounding box center [366, 15] width 396 height 594
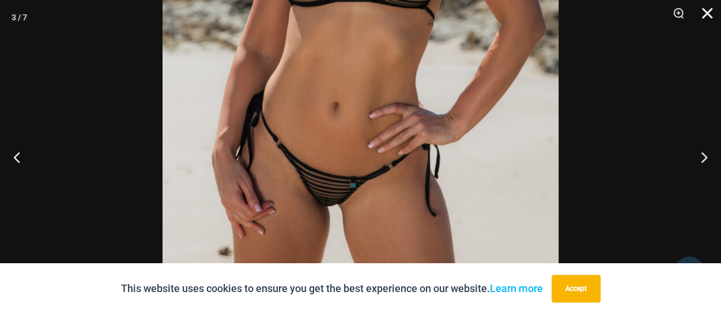
click at [708, 16] on button "Close" at bounding box center [703, 17] width 29 height 35
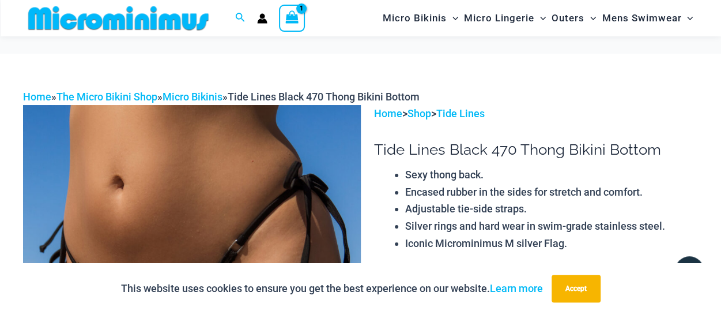
scroll to position [0, 0]
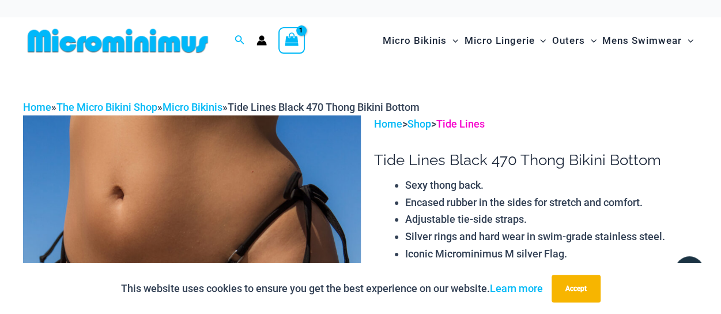
click at [468, 122] on link "Tide Lines" at bounding box center [460, 124] width 48 height 12
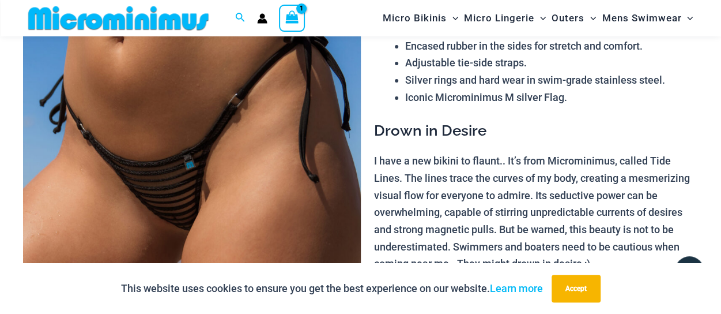
scroll to position [164, 0]
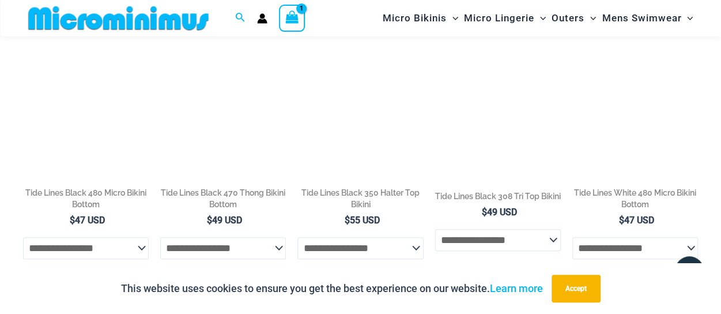
scroll to position [567, 0]
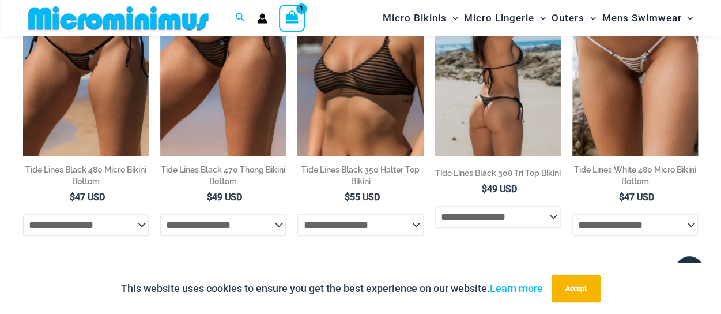
click at [493, 72] on img at bounding box center [498, 61] width 126 height 188
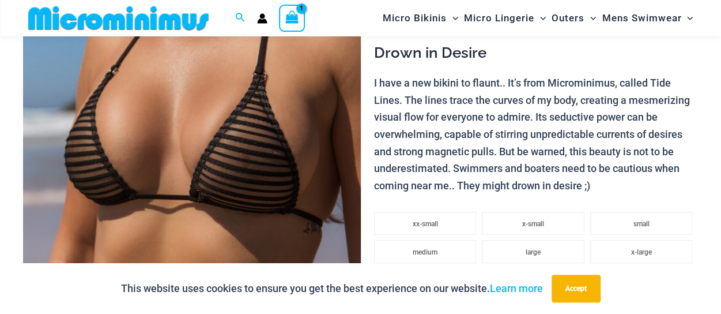
scroll to position [221, 0]
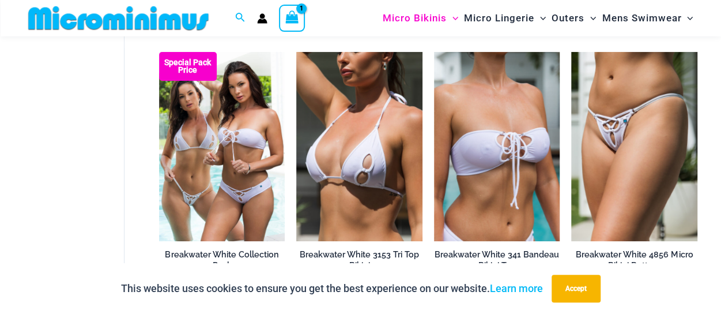
scroll to position [2220, 0]
